Goal: Information Seeking & Learning: Check status

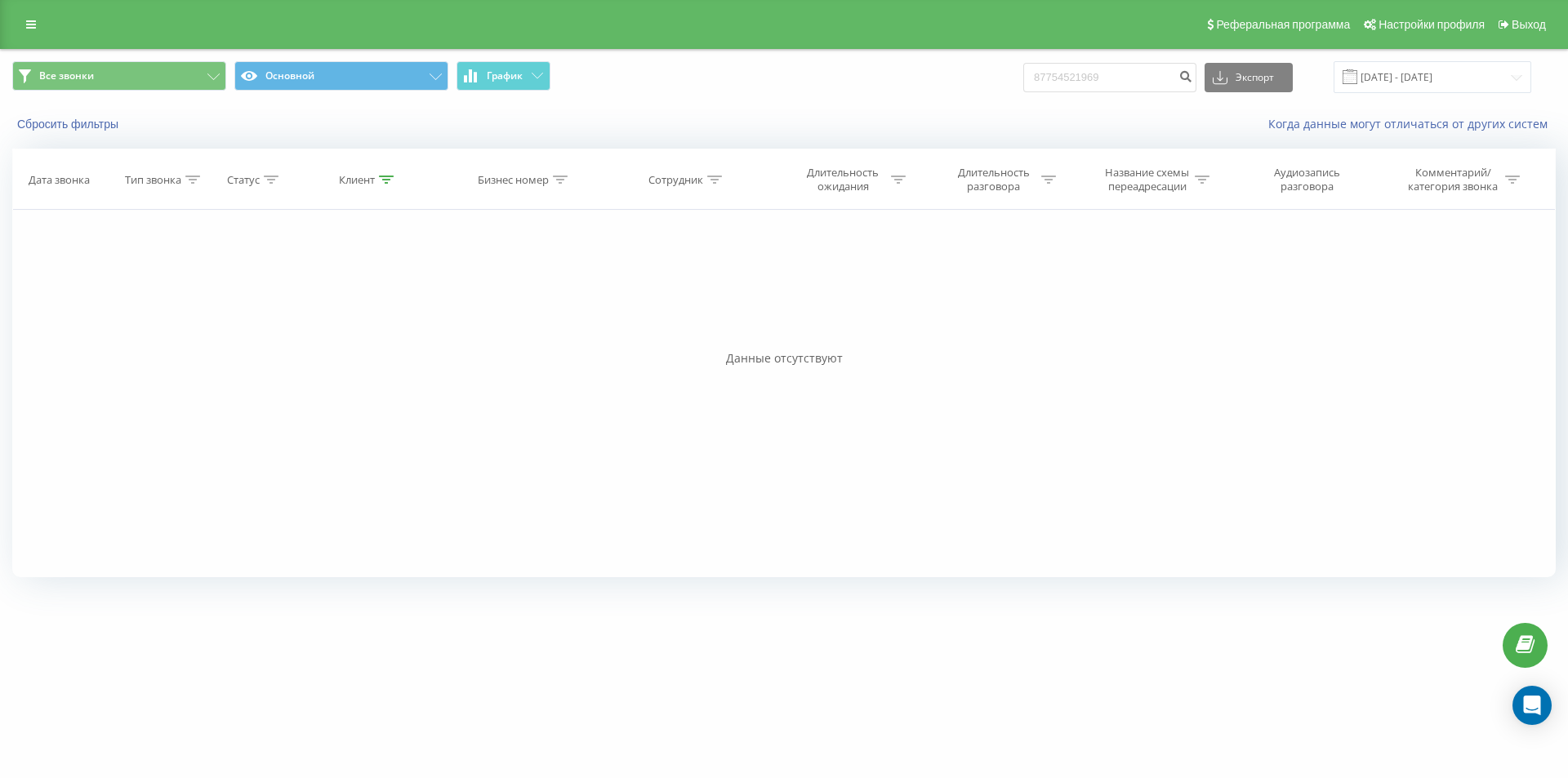
click at [1121, 76] on input "87754521969" at bounding box center [1110, 77] width 173 height 29
drag, startPoint x: 1121, startPoint y: 76, endPoint x: 960, endPoint y: 65, distance: 161.4
click at [960, 65] on div "Все звонки Основной График 87754521969 Экспорт .csv .xls .xlsx 20.05.2025 - 20.…" at bounding box center [784, 77] width 1544 height 32
type input "8 705 630 74 36"
click at [1134, 76] on input "87056307436" at bounding box center [1110, 77] width 173 height 29
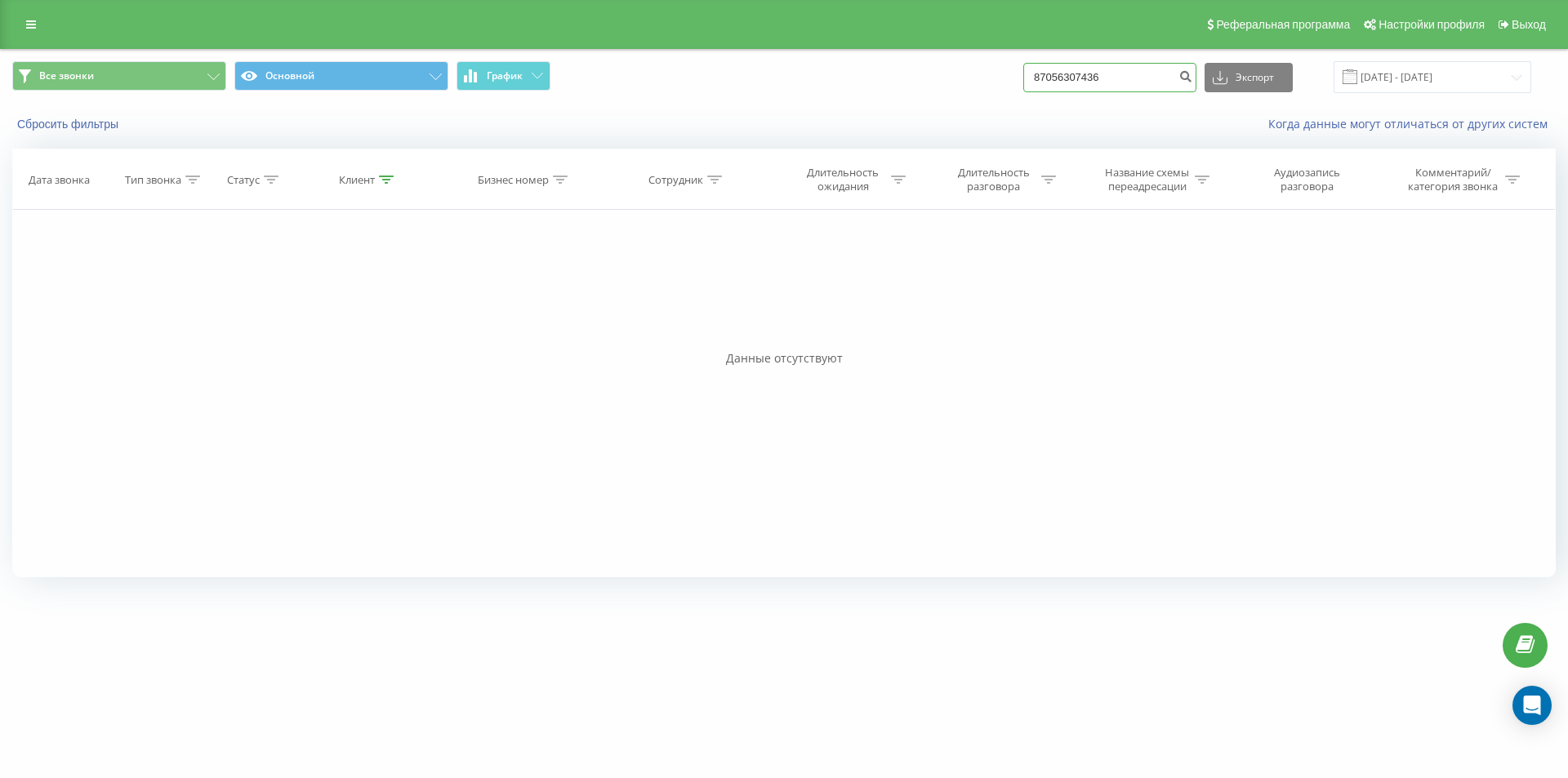
click at [1104, 82] on input "87056307436" at bounding box center [1110, 77] width 173 height 29
click at [1058, 72] on input "87056307436" at bounding box center [1110, 77] width 173 height 29
click at [1136, 85] on input "7056307436" at bounding box center [1110, 77] width 173 height 29
type input "7056307436"
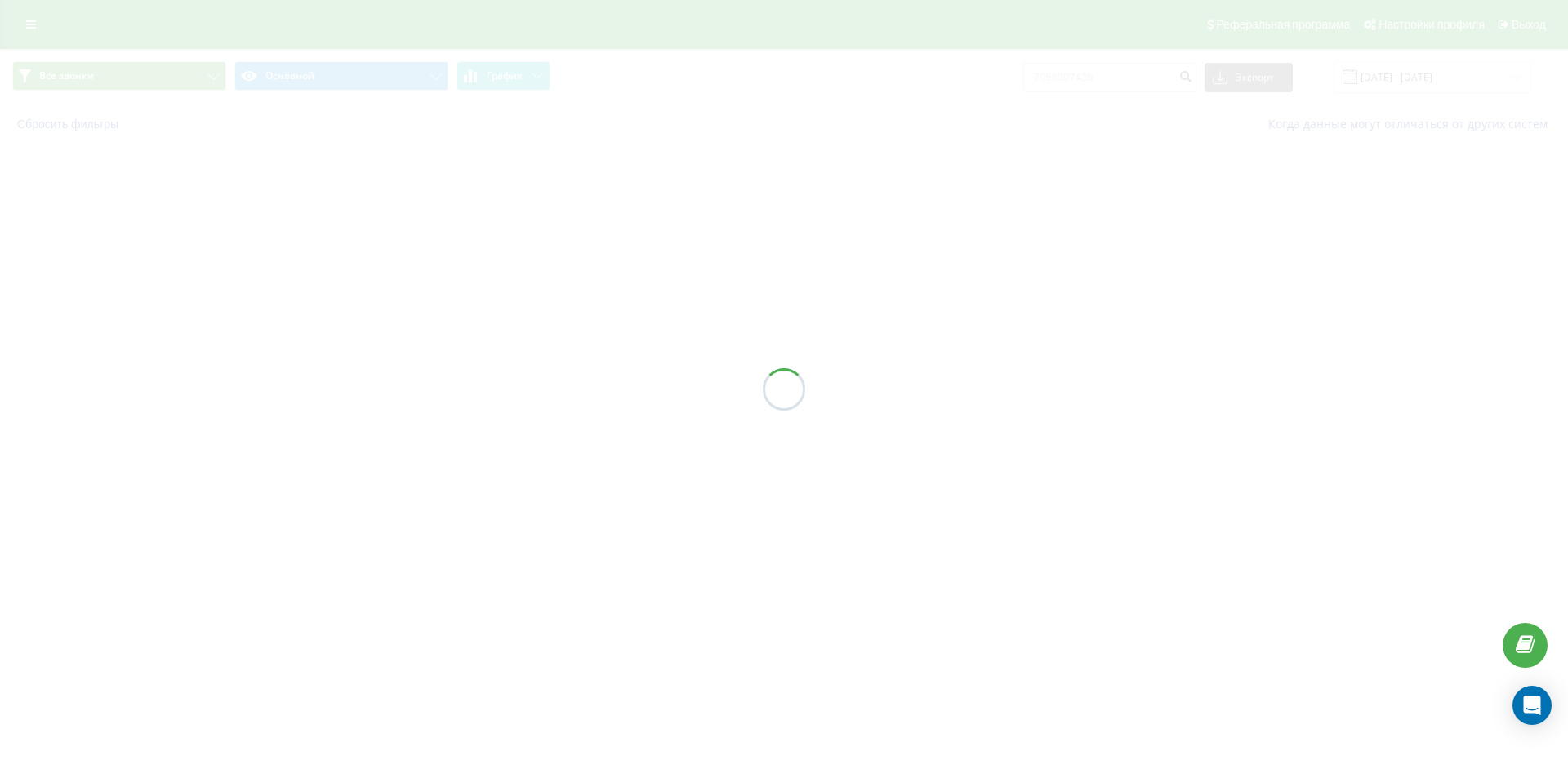
click at [1053, 76] on div at bounding box center [784, 389] width 1568 height 778
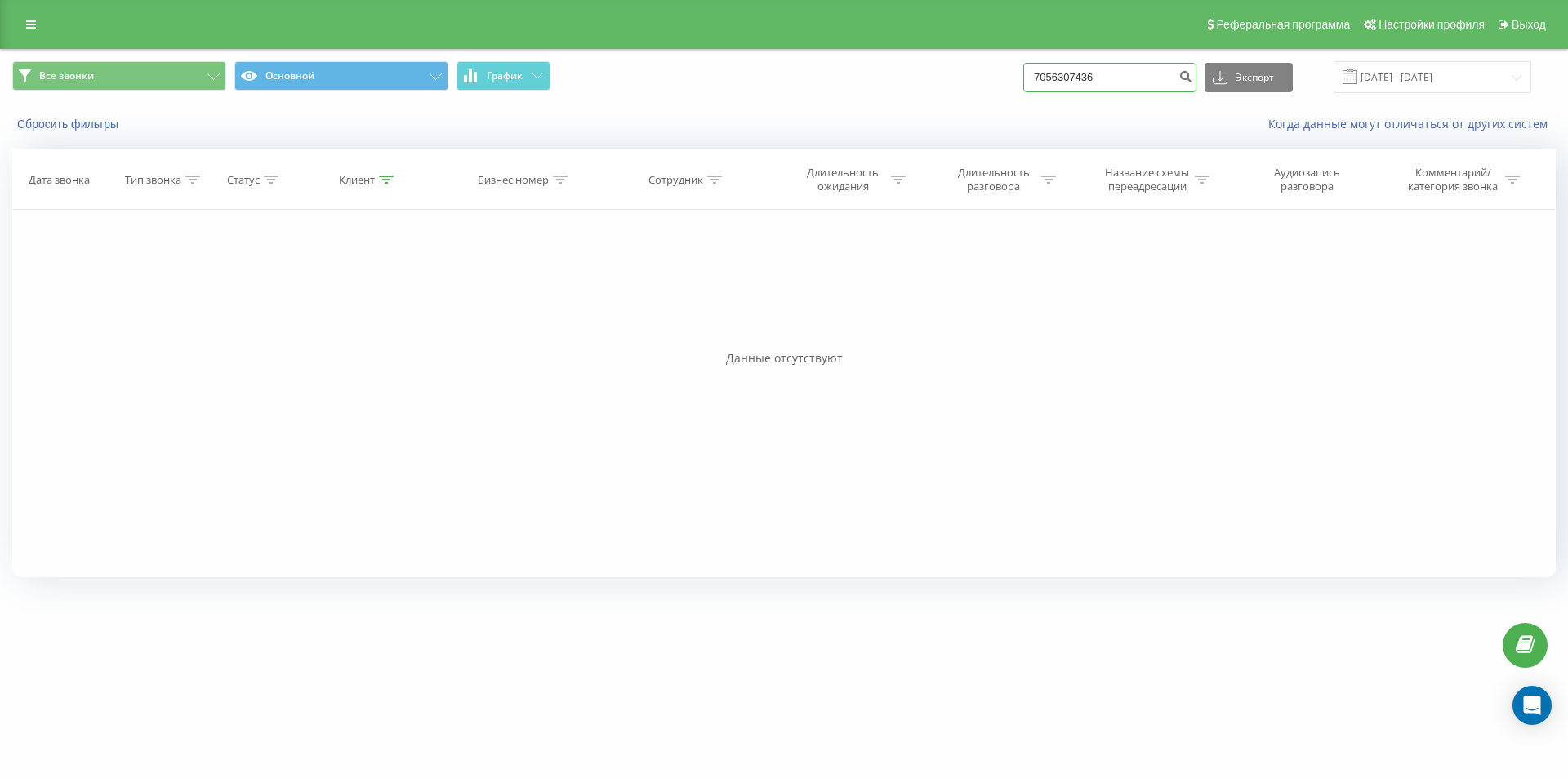
click at [1053, 76] on input "7056307436" at bounding box center [1110, 77] width 173 height 29
type input "77056307436"
